Goal: Browse casually: Explore the website without a specific task or goal

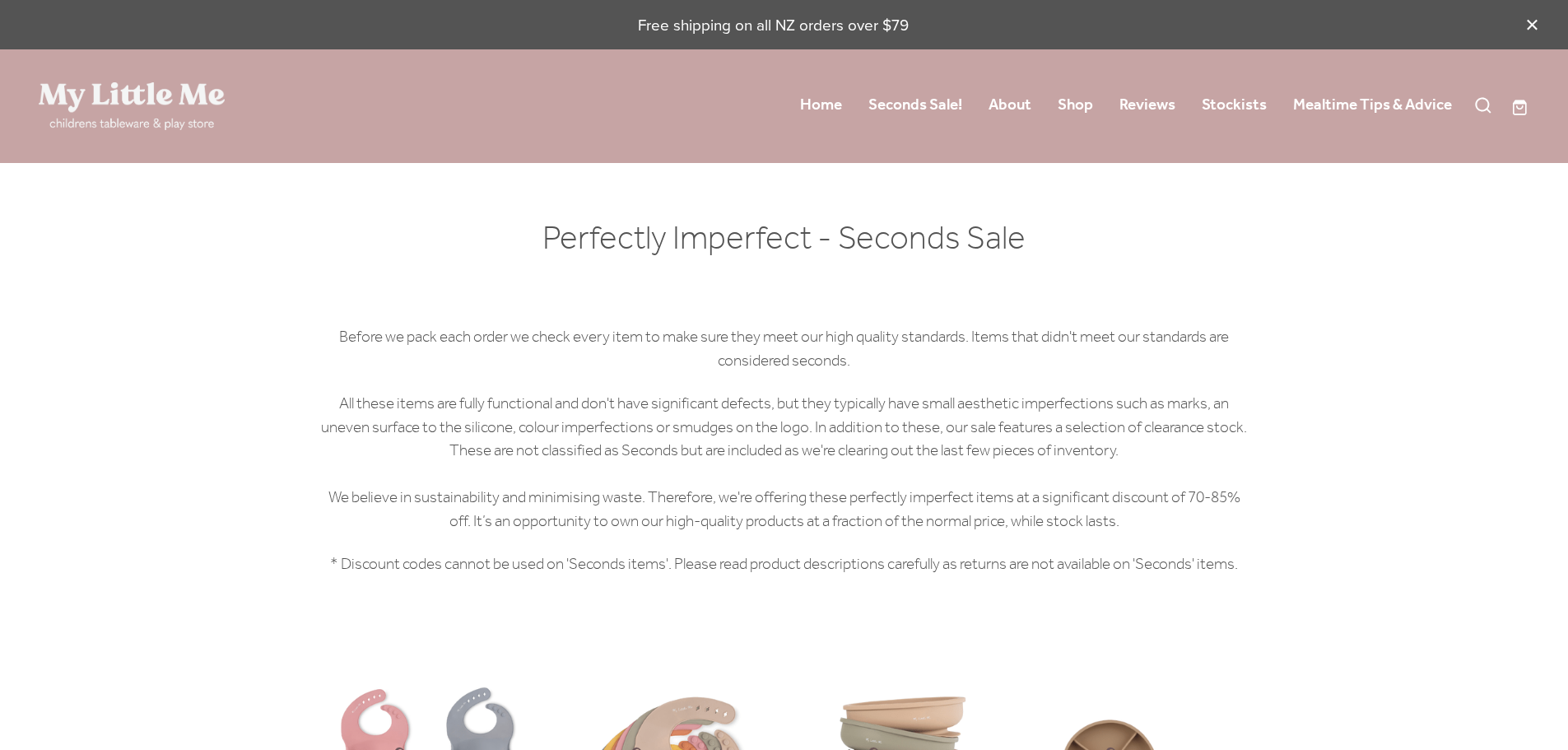
scroll to position [1483, 0]
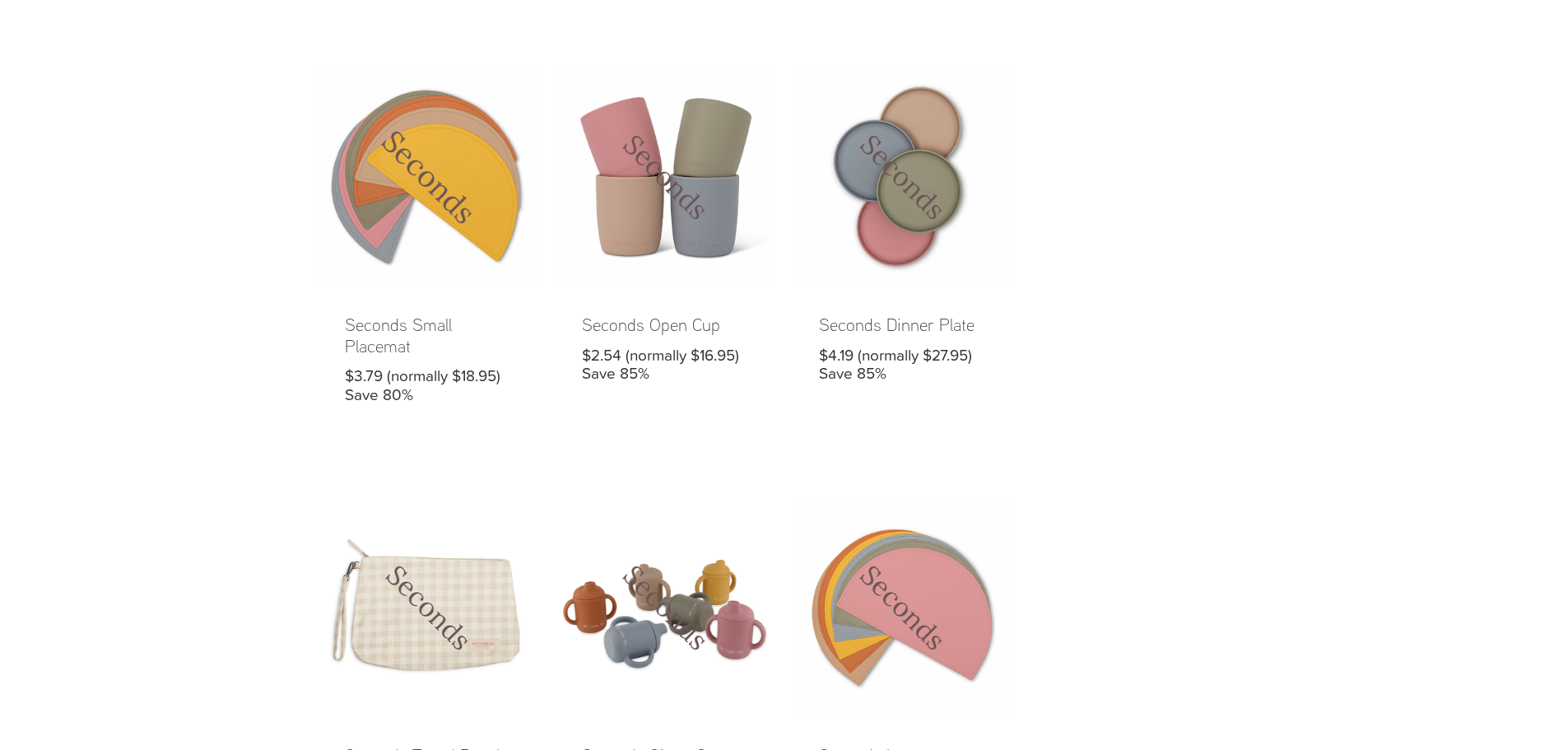
click at [505, 228] on link at bounding box center [429, 249] width 220 height 364
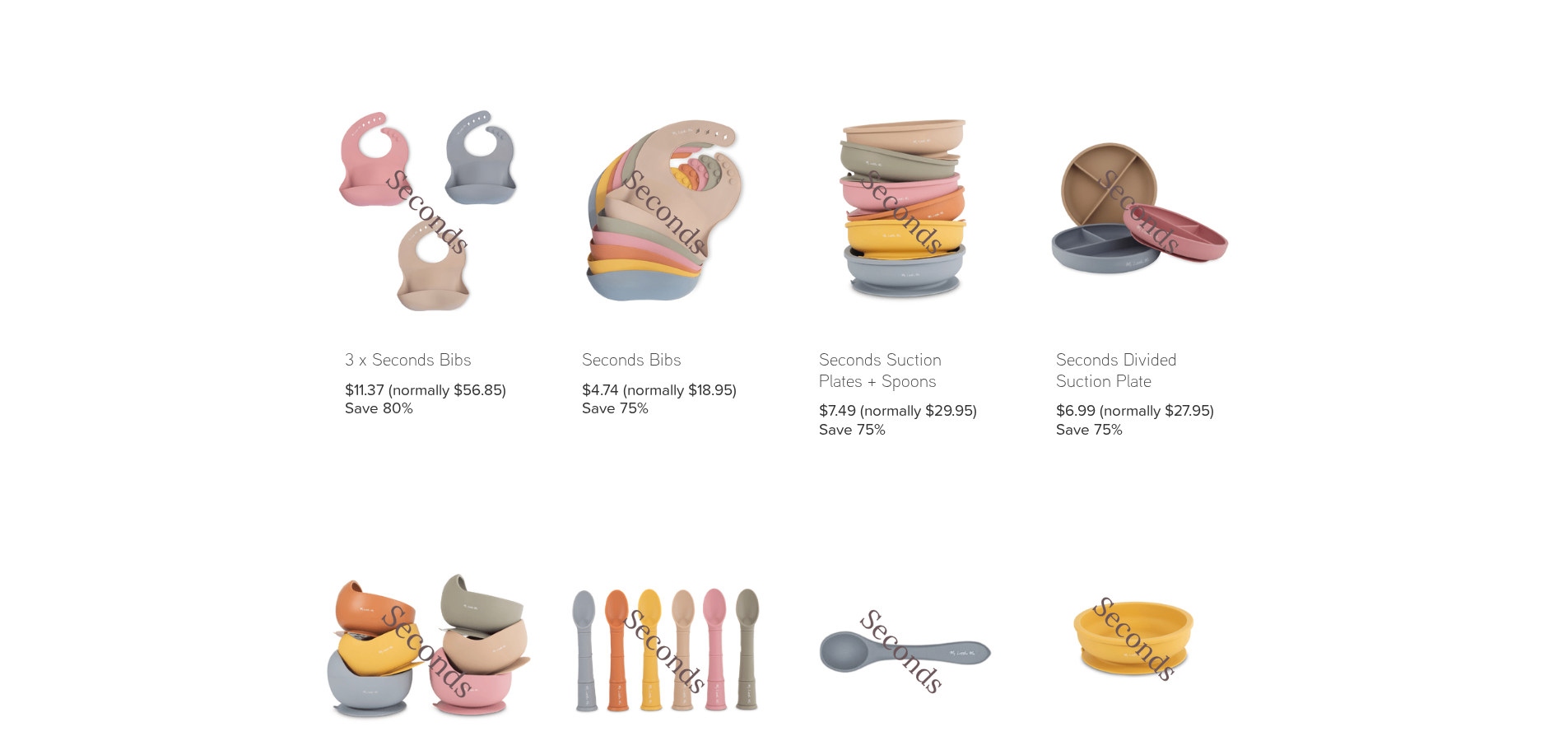
scroll to position [577, 0]
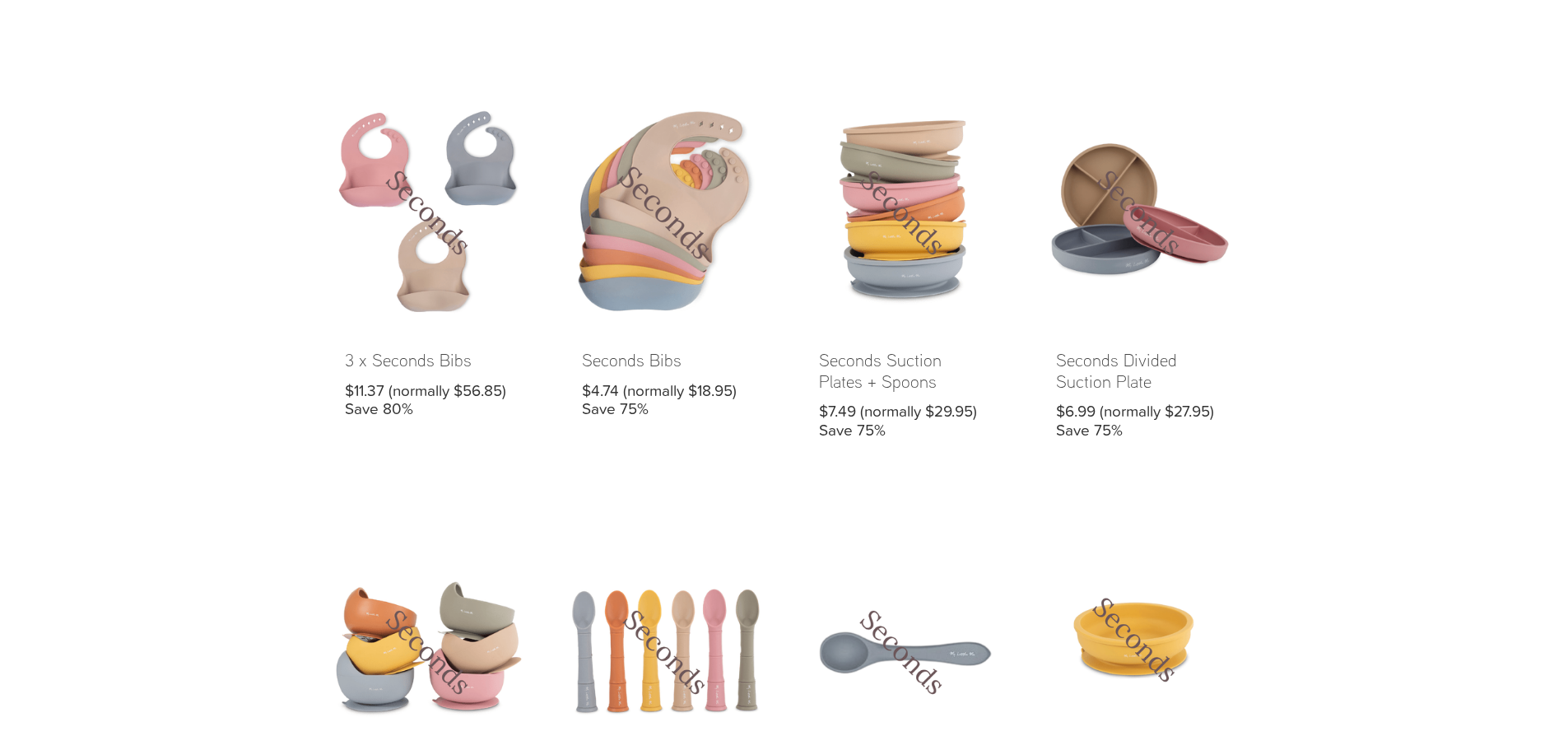
click at [648, 251] on link at bounding box center [666, 283] width 220 height 364
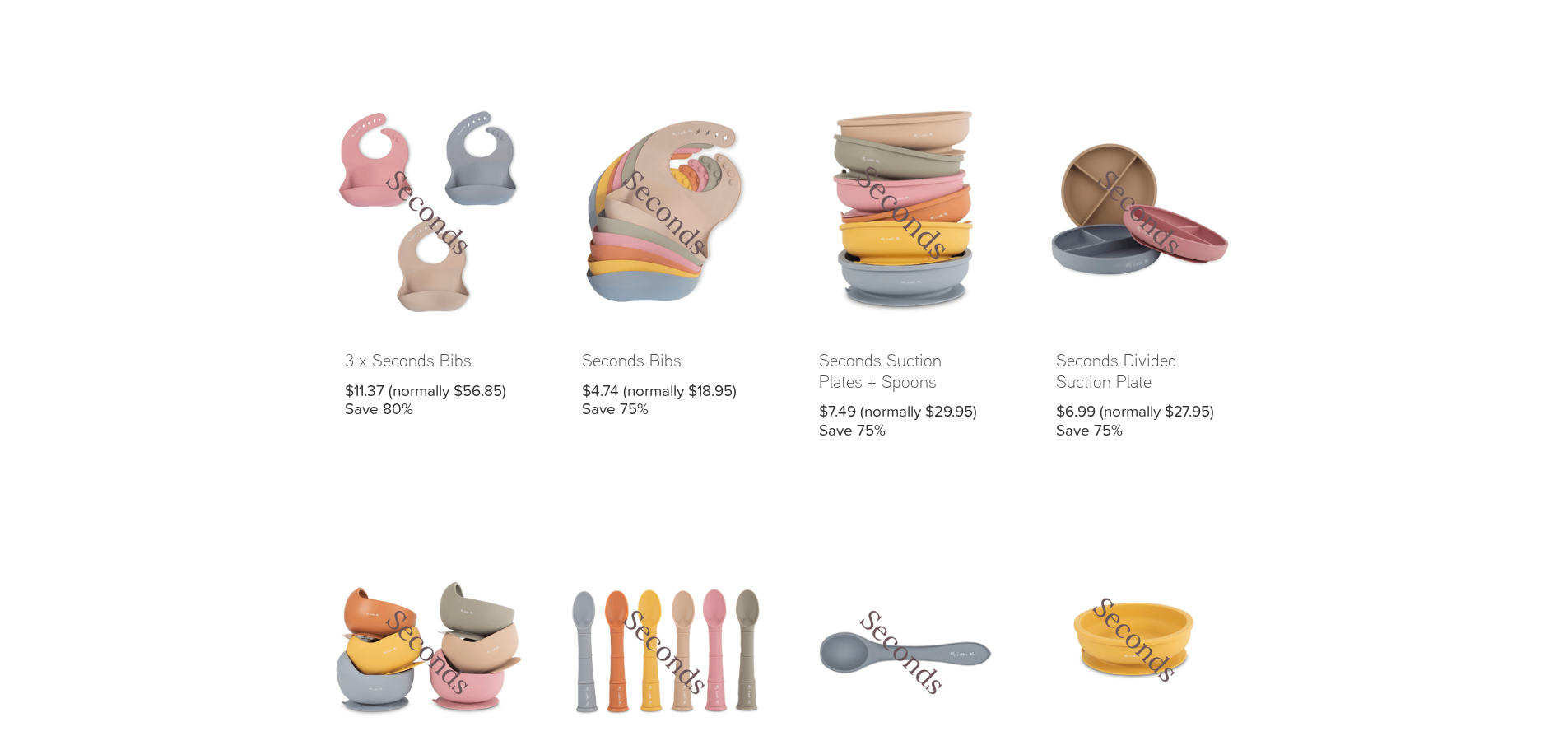
click at [862, 241] on link at bounding box center [903, 283] width 220 height 364
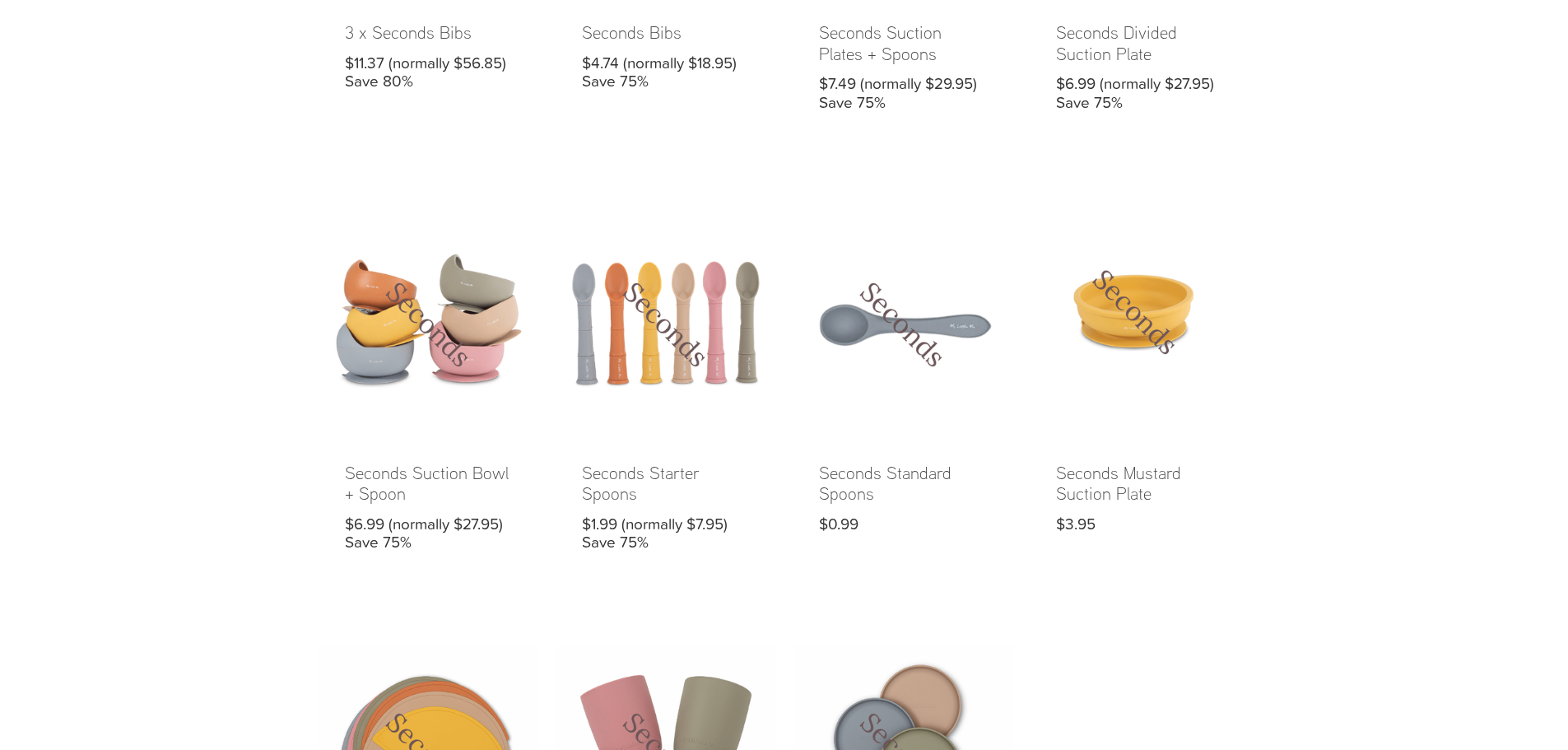
scroll to position [906, 0]
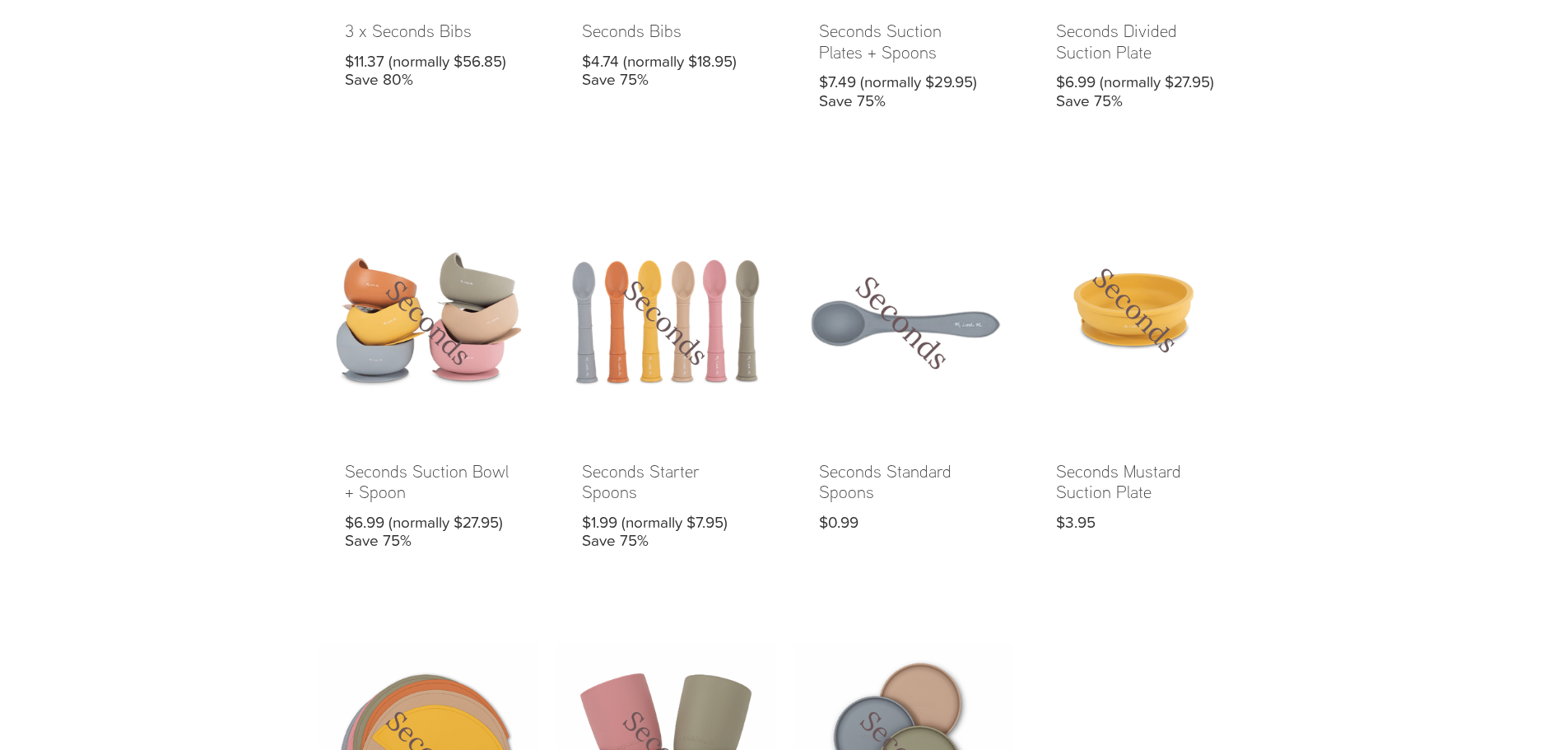
click at [857, 337] on link at bounding box center [903, 394] width 220 height 364
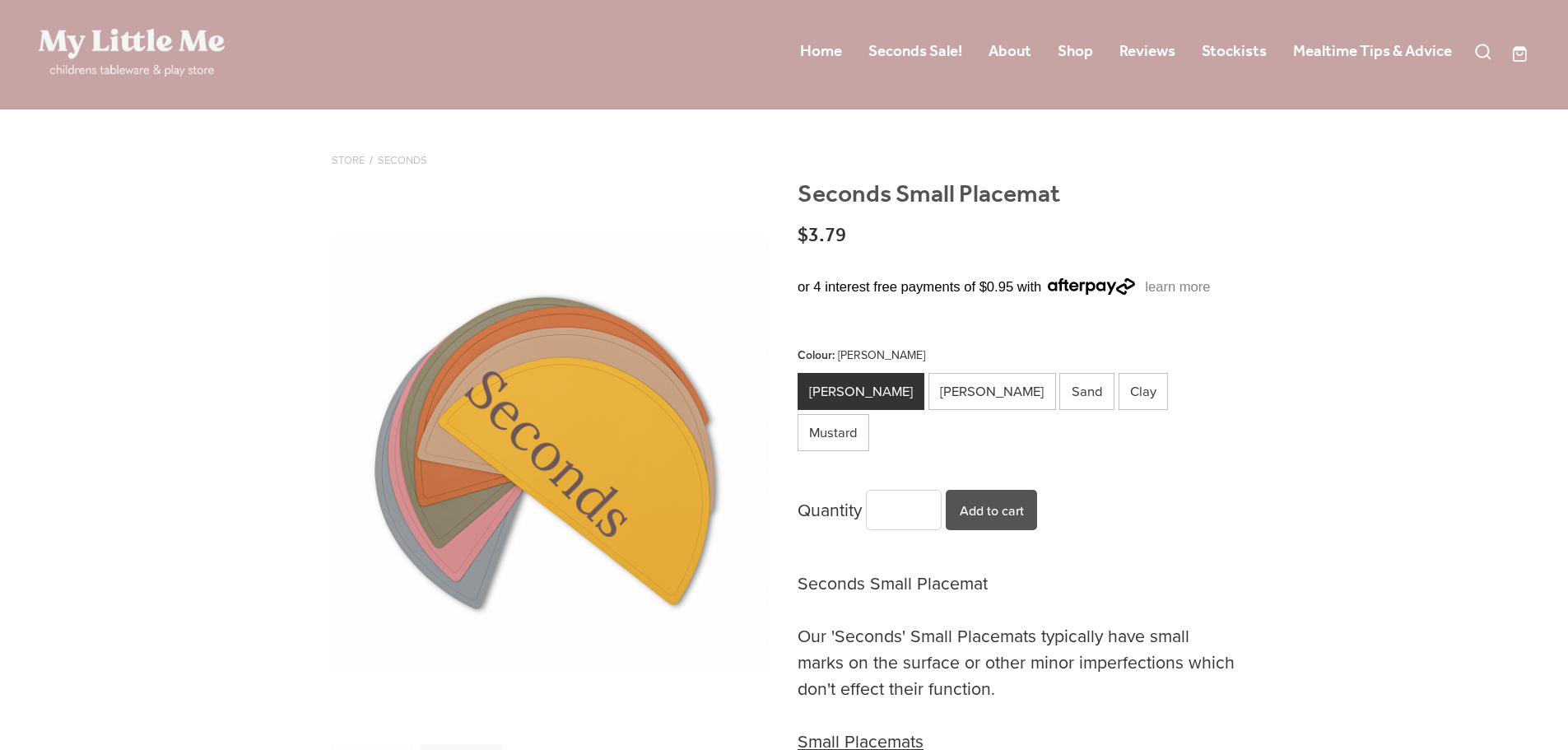
scroll to position [82, 0]
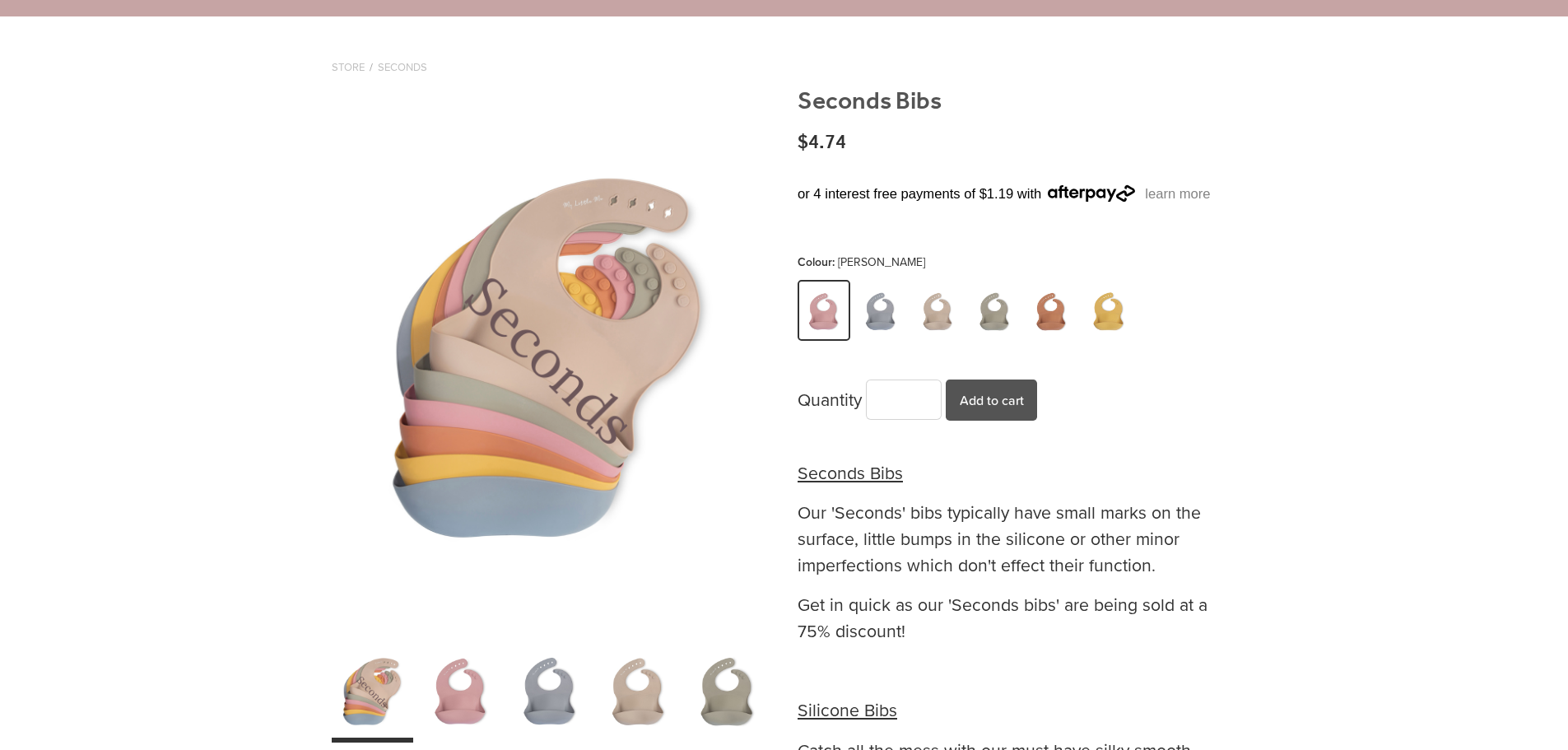
scroll to position [247, 0]
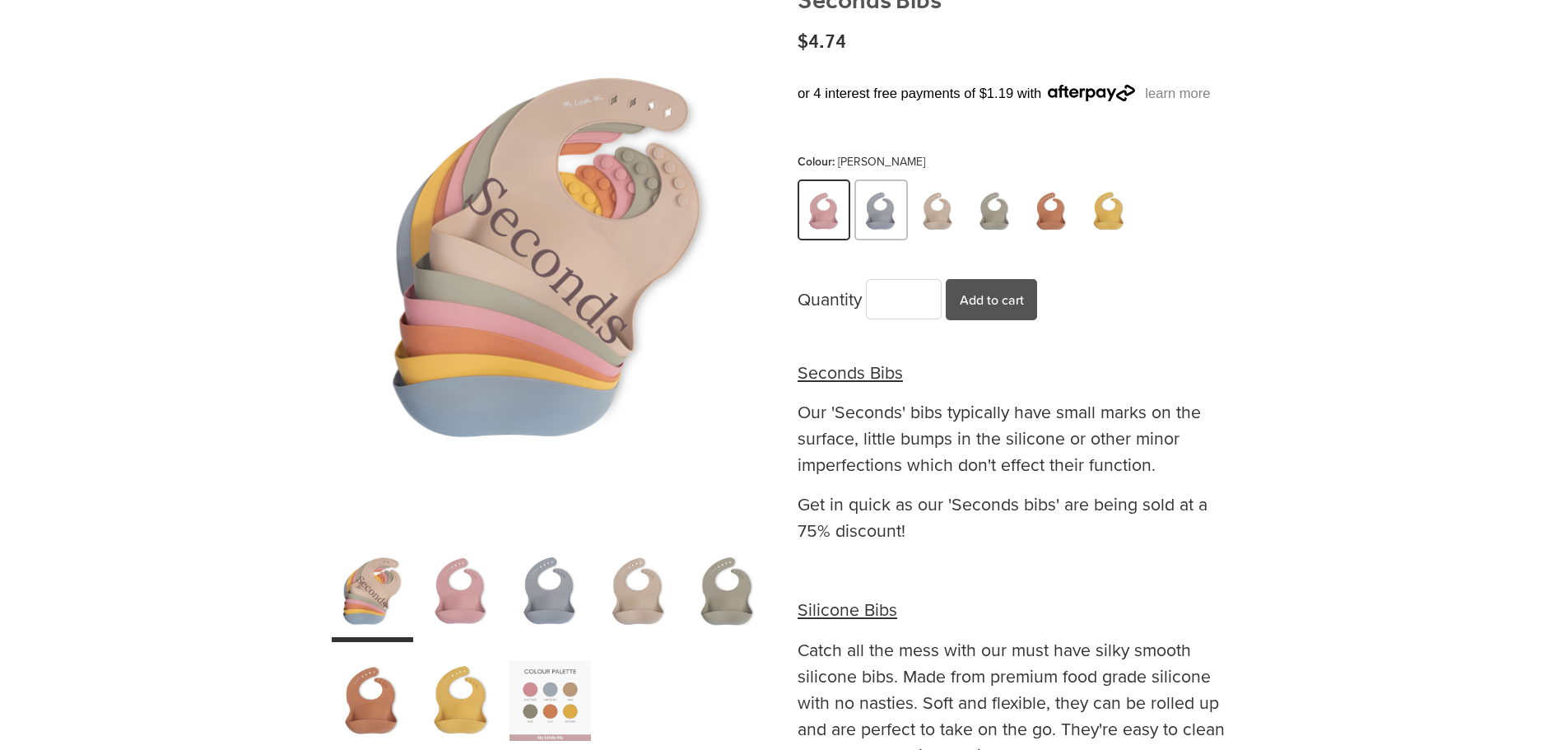
click at [889, 217] on img at bounding box center [882, 212] width 46 height 58
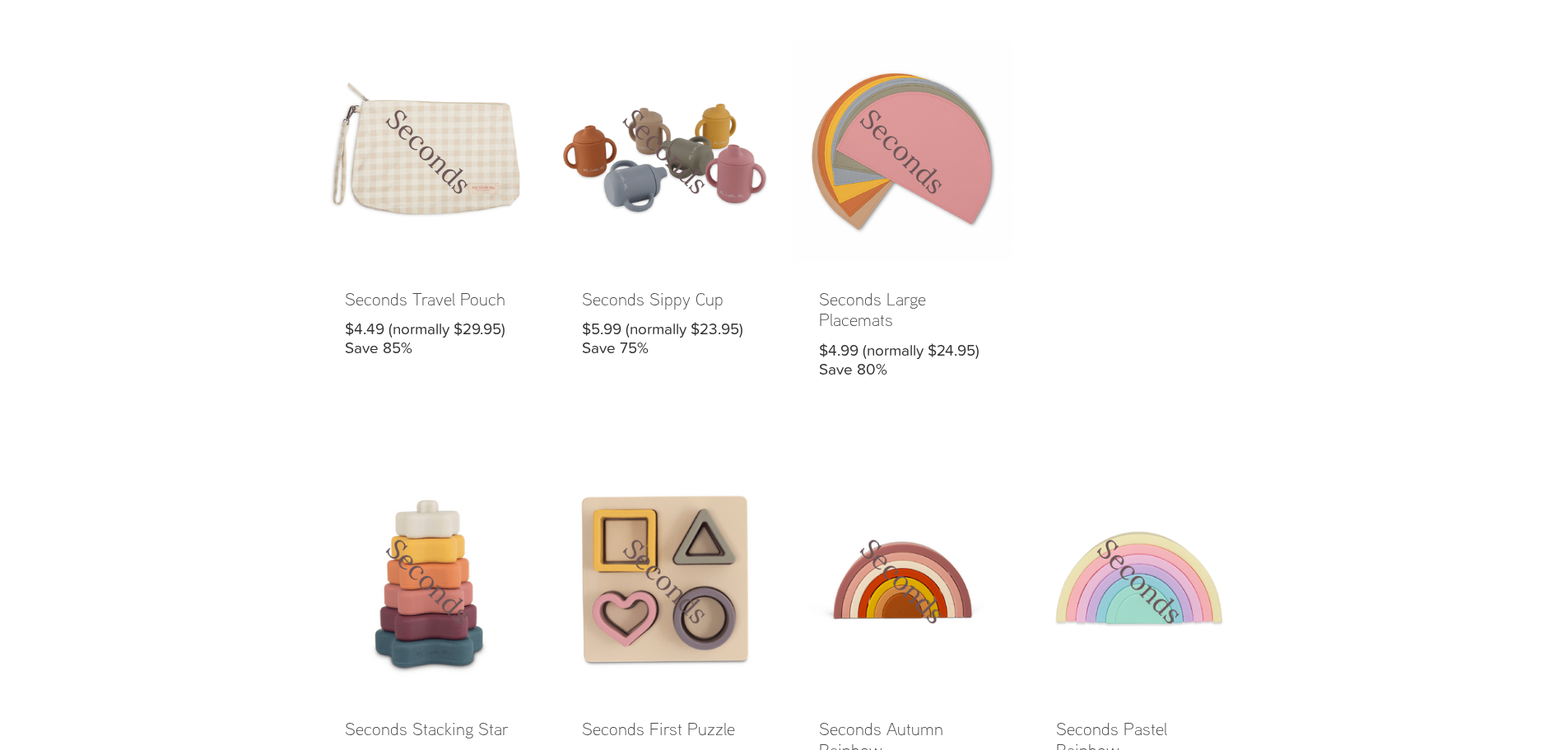
scroll to position [2141, 0]
